Goal: Task Accomplishment & Management: Manage account settings

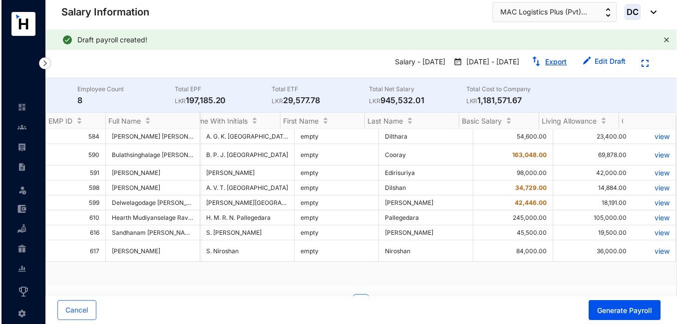
scroll to position [0, 3166]
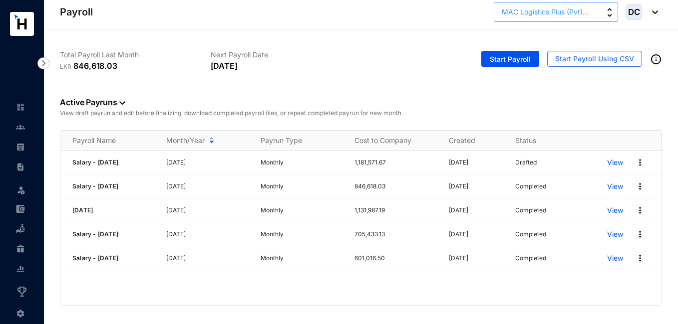
click at [549, 13] on span "MAC Logistics Plus (Pvt)..." at bounding box center [545, 11] width 87 height 11
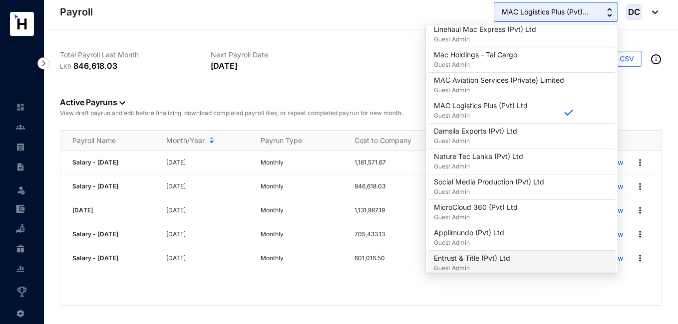
scroll to position [220, 0]
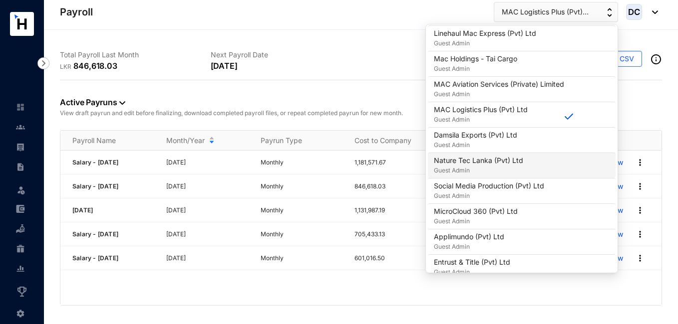
click at [510, 158] on p "Nature Tec Lanka (Pvt) Ltd" at bounding box center [478, 161] width 89 height 10
